Goal: Check status: Check status

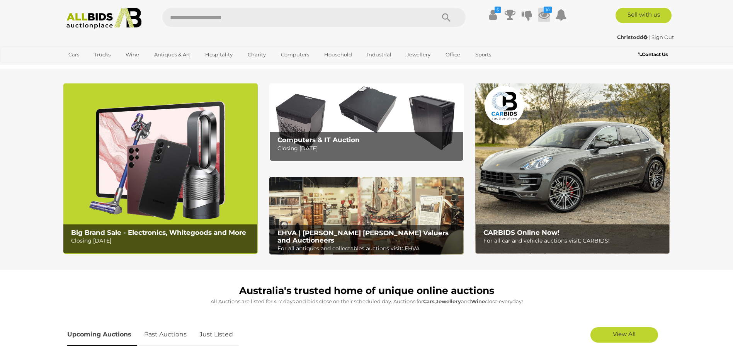
click at [546, 15] on icon at bounding box center [544, 15] width 12 height 14
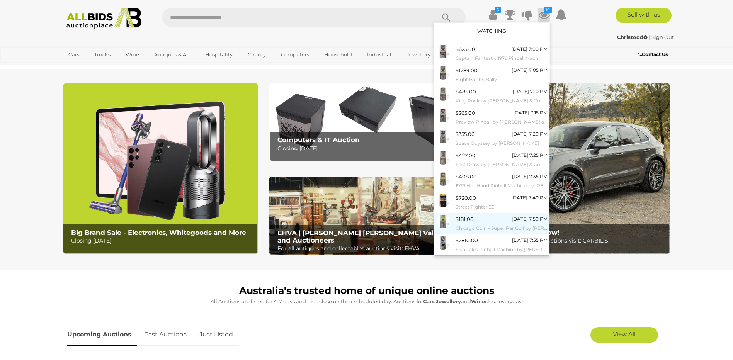
scroll to position [12, 0]
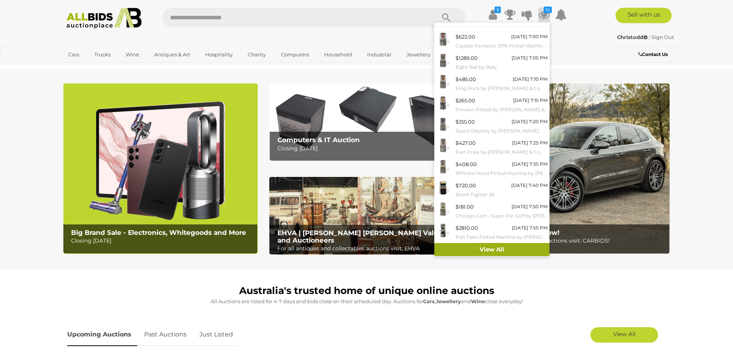
click at [492, 251] on link "View All" at bounding box center [491, 250] width 115 height 14
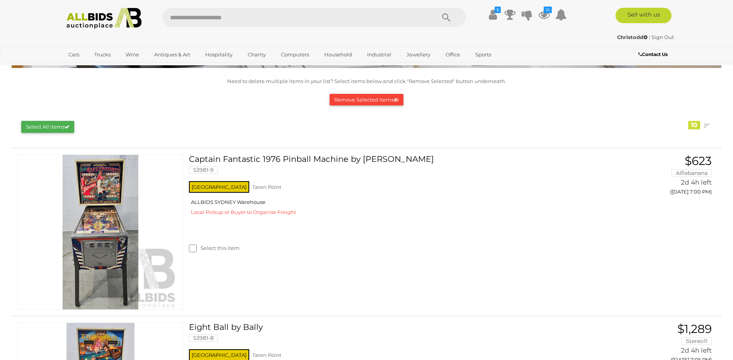
scroll to position [77, 0]
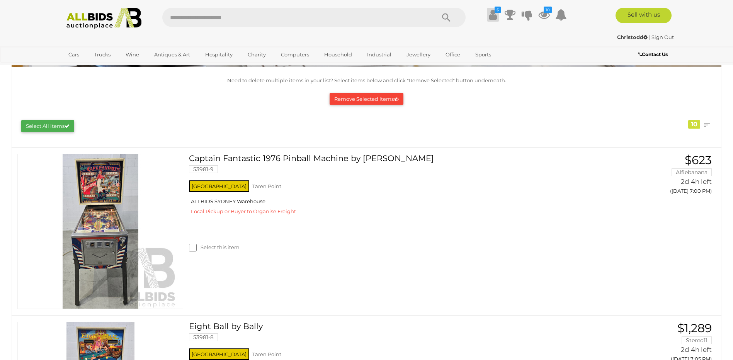
click at [493, 17] on icon at bounding box center [492, 15] width 8 height 14
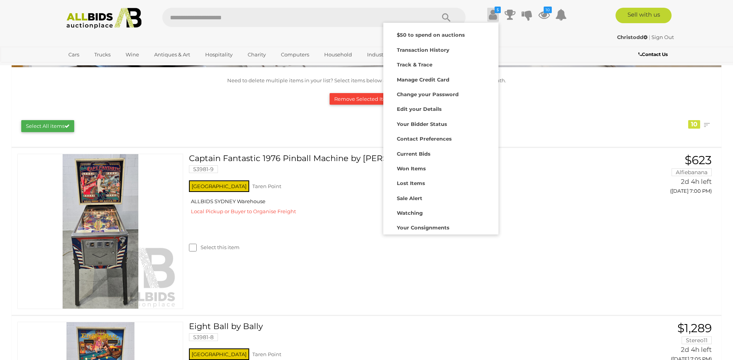
click at [553, 112] on div "Closing First Closing Last Lowest Bid Highest Bid Item Name A-Z Item Name Z-A A…" at bounding box center [366, 124] width 702 height 25
